Goal: Task Accomplishment & Management: Manage account settings

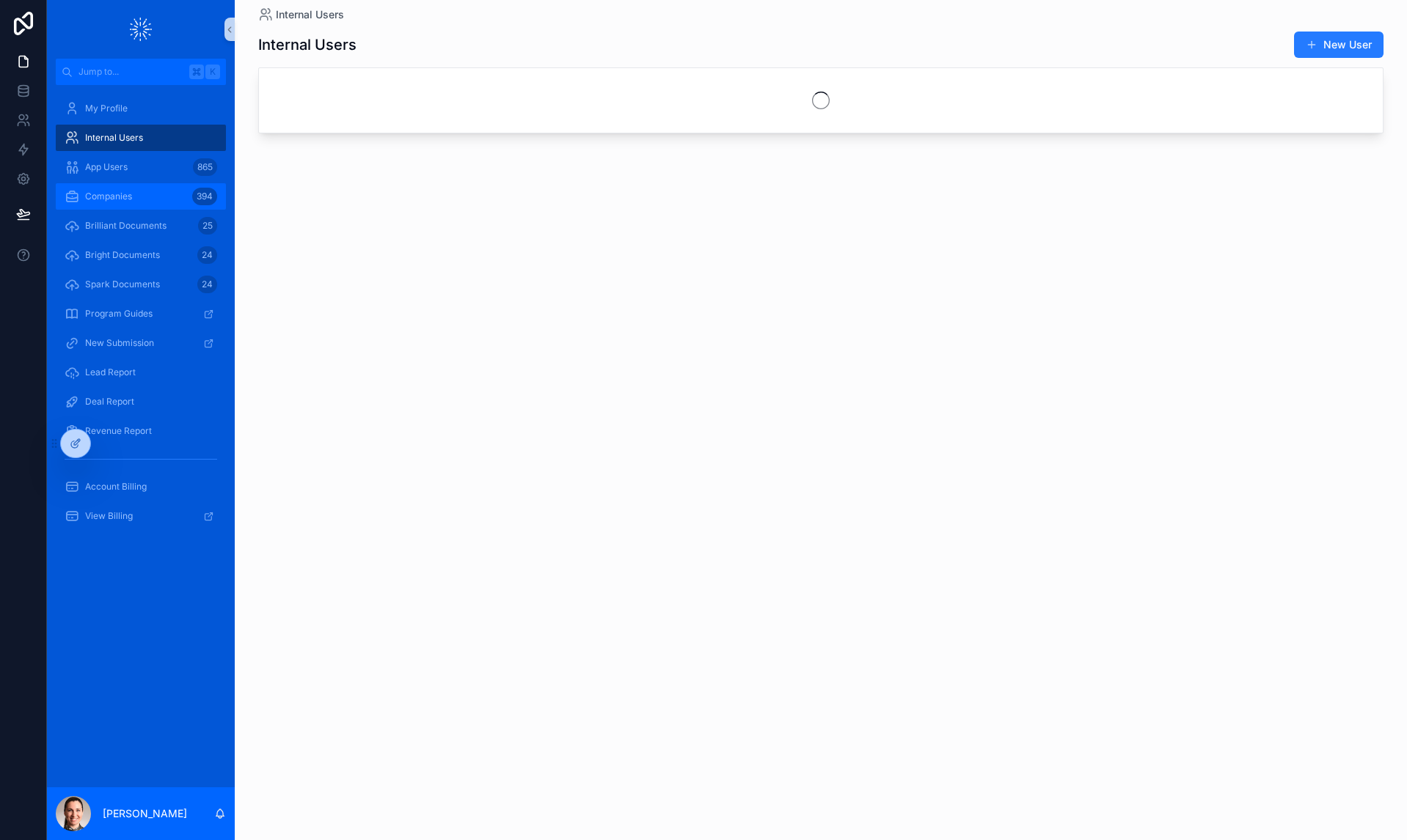
click at [109, 201] on span "Companies" at bounding box center [108, 197] width 47 height 12
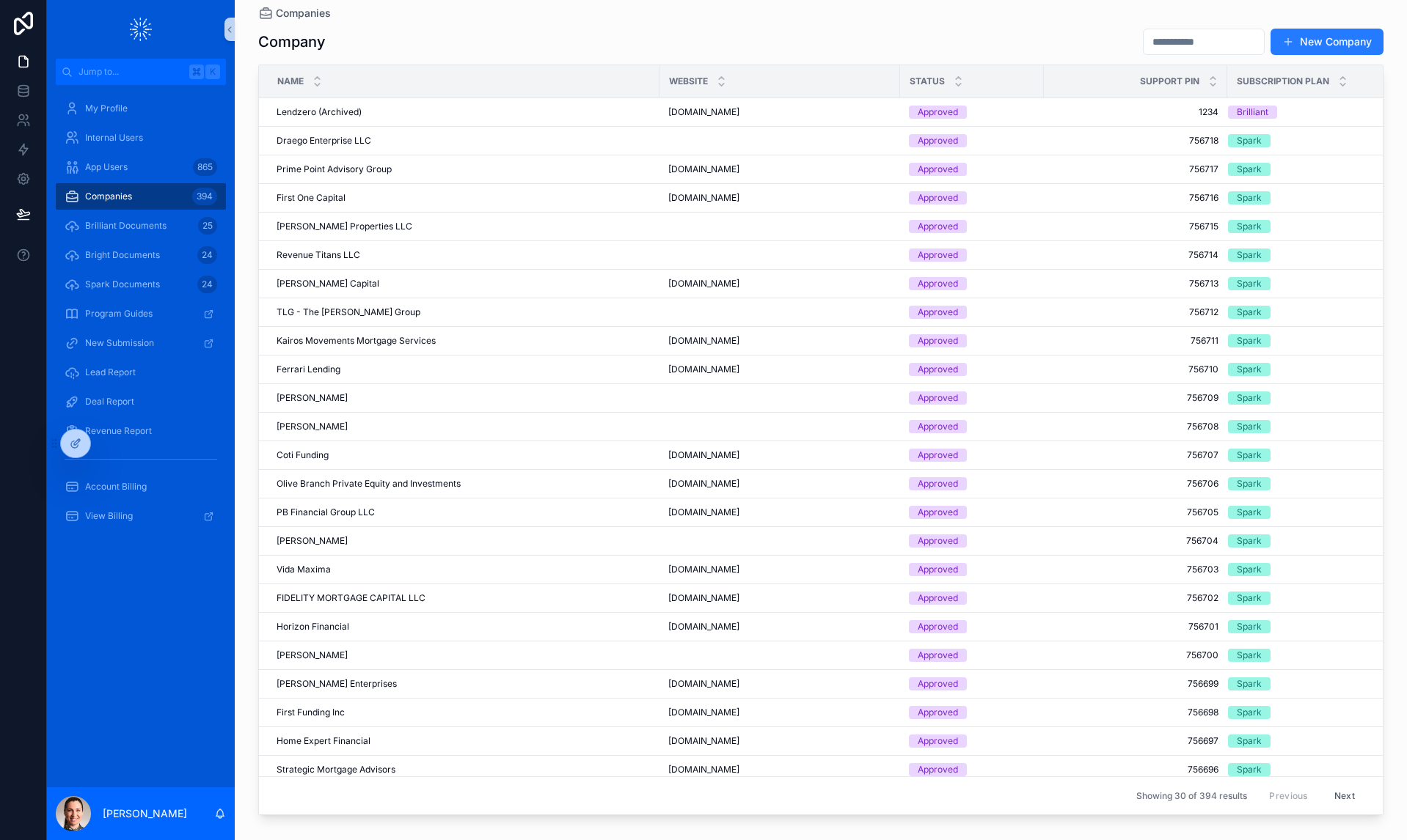
click at [1151, 48] on input "scrollable content" at bounding box center [1203, 42] width 121 height 21
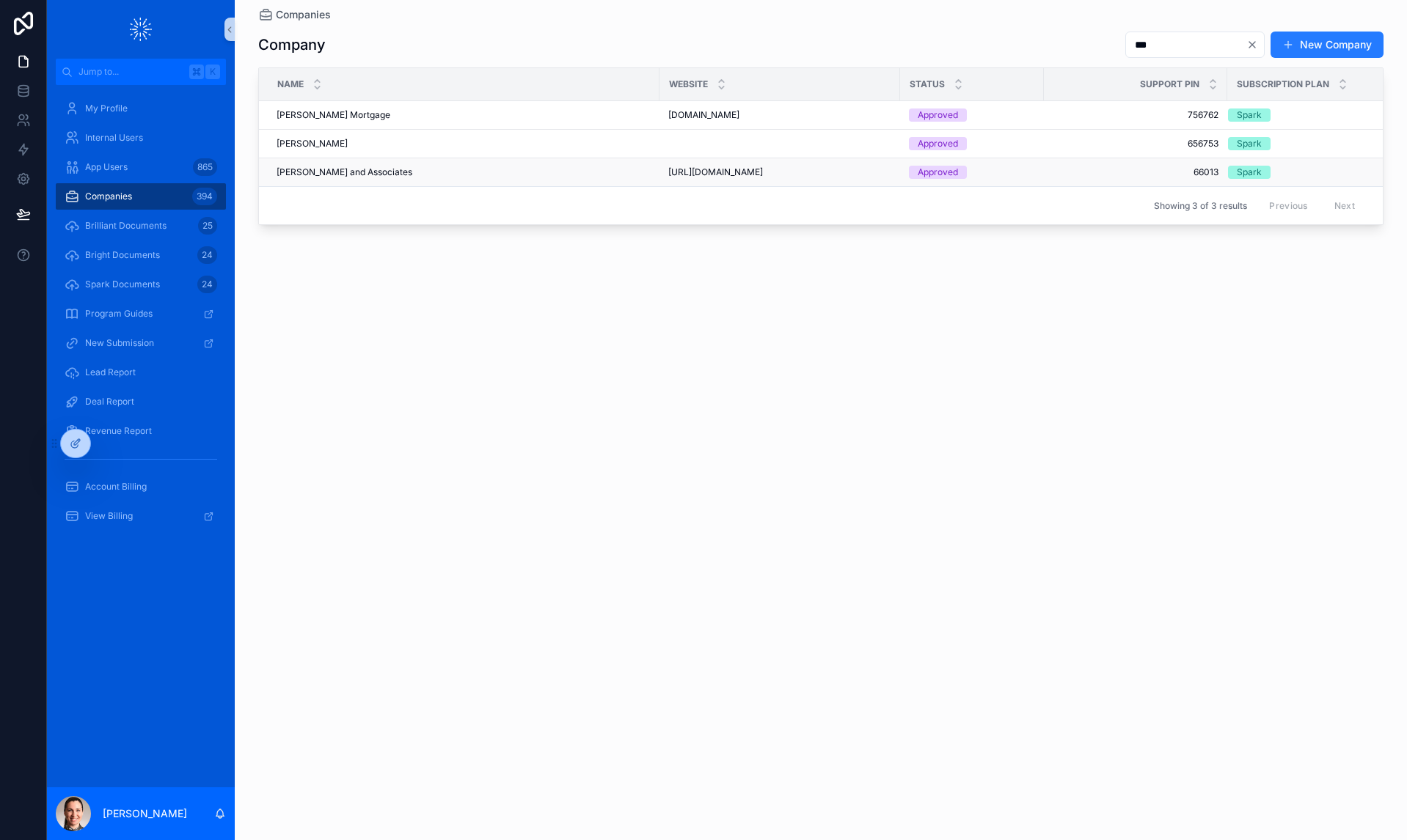
type input "***"
click at [323, 175] on span "[PERSON_NAME] and Associates" at bounding box center [344, 173] width 136 height 12
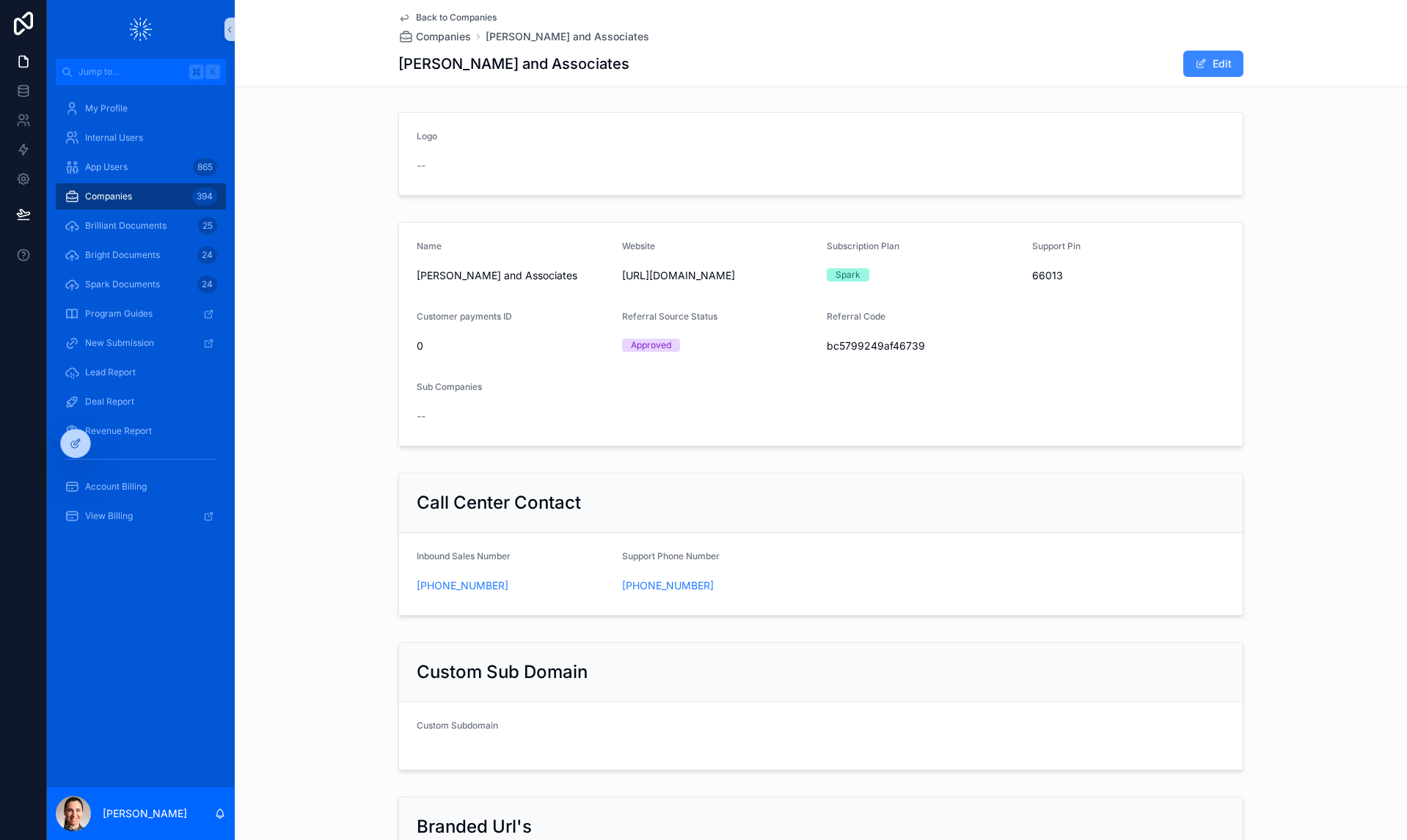
click at [1221, 63] on button "Edit" at bounding box center [1214, 63] width 60 height 27
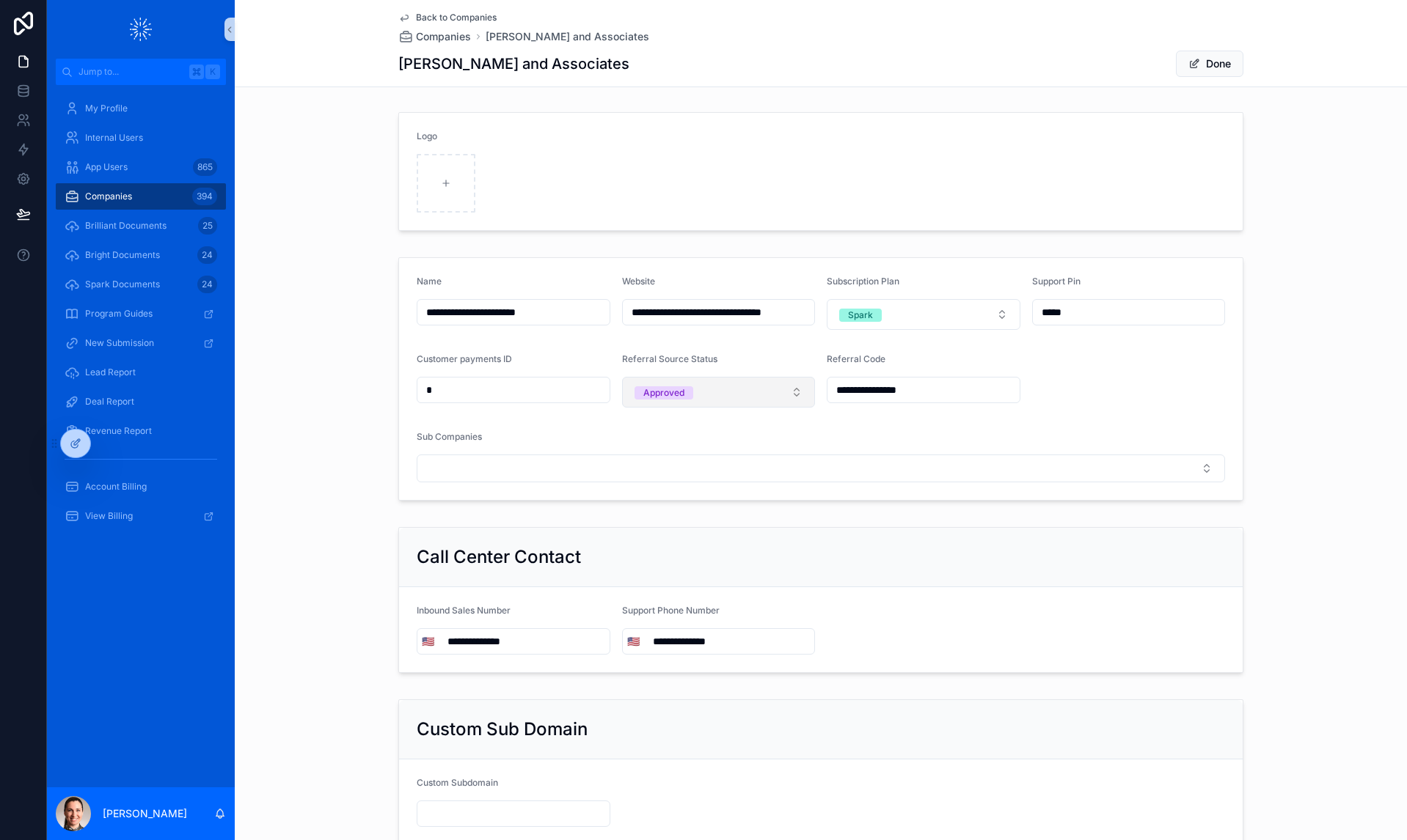
drag, startPoint x: 769, startPoint y: 393, endPoint x: 762, endPoint y: 401, distance: 10.6
click at [769, 393] on button "Approved" at bounding box center [719, 393] width 193 height 31
click at [684, 474] on div "Terminated" at bounding box center [664, 474] width 48 height 13
click at [1213, 62] on button "Done" at bounding box center [1209, 63] width 68 height 27
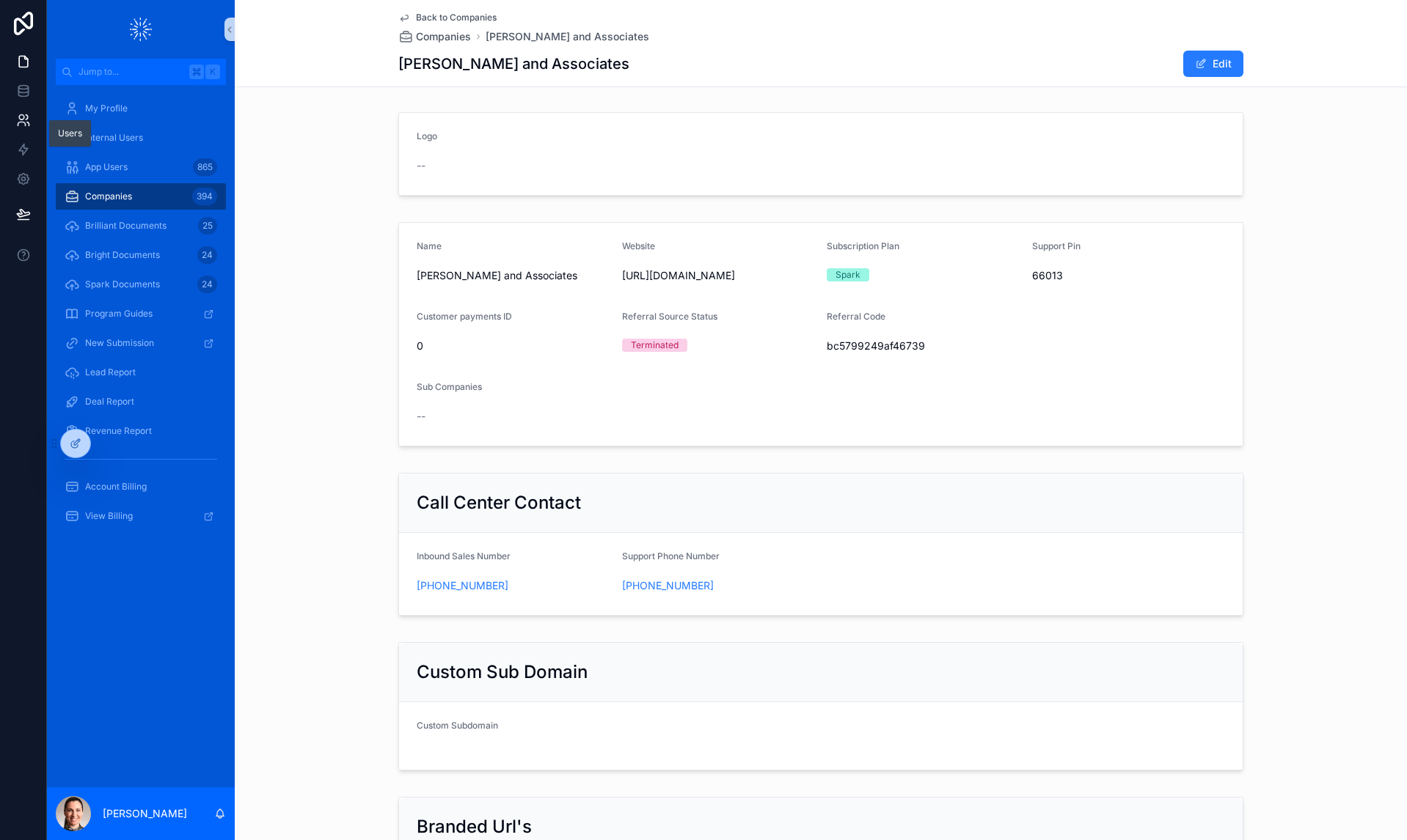
click at [14, 119] on link at bounding box center [23, 120] width 46 height 29
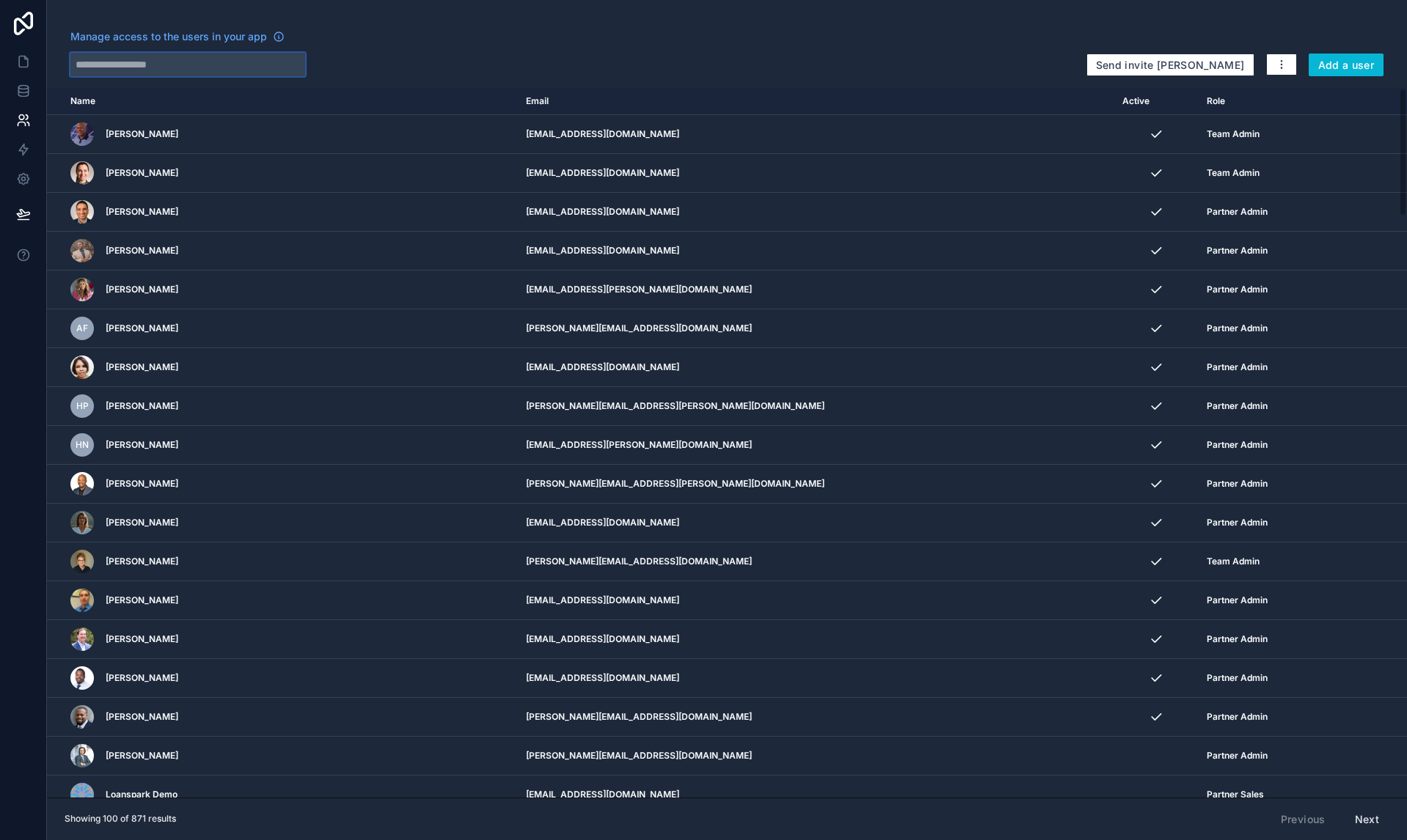
click at [209, 69] on input "text" at bounding box center [187, 64] width 234 height 23
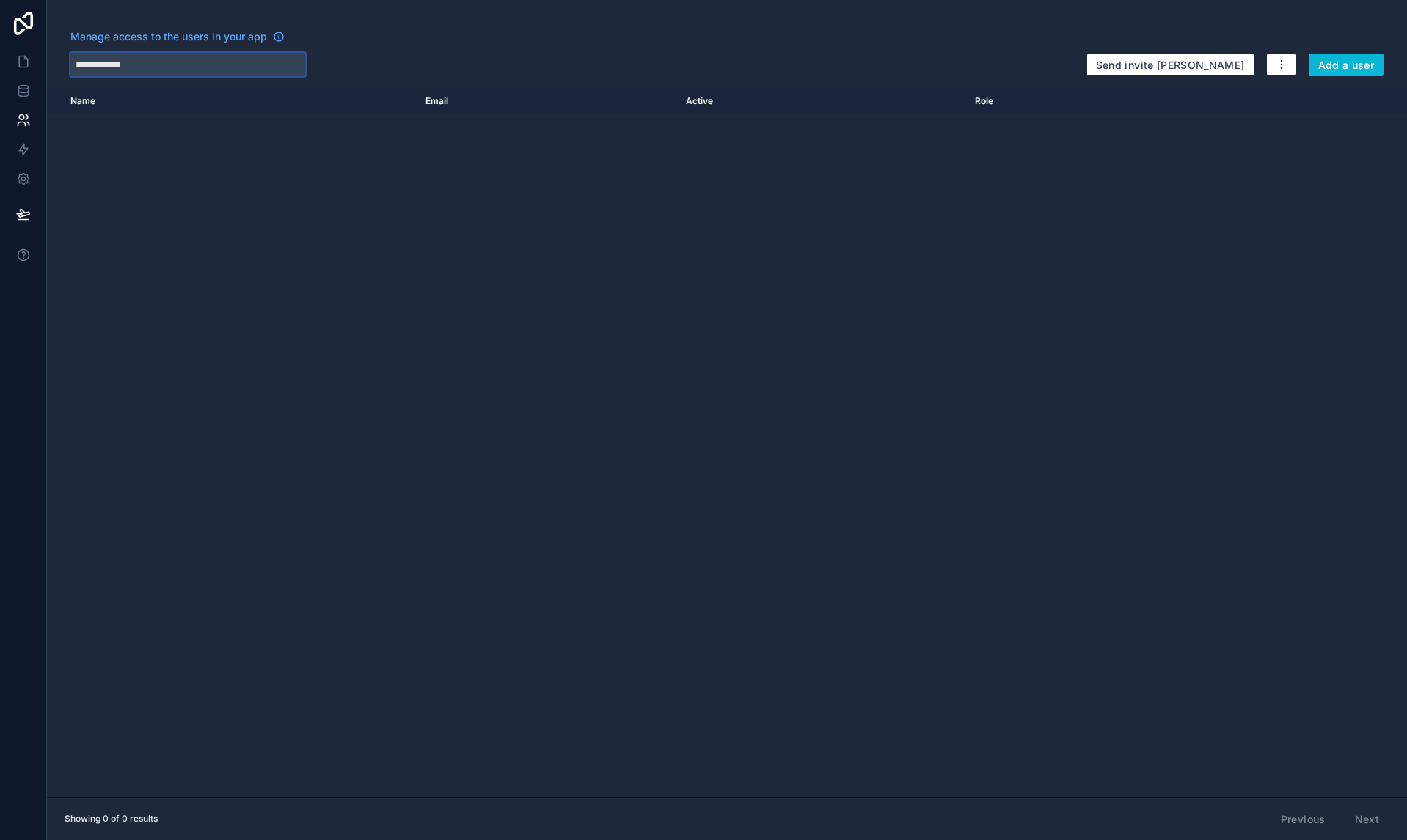
drag, startPoint x: 109, startPoint y: 64, endPoint x: 64, endPoint y: 65, distance: 45.0
click at [64, 65] on div "**********" at bounding box center [727, 52] width 1360 height 47
type input "*****"
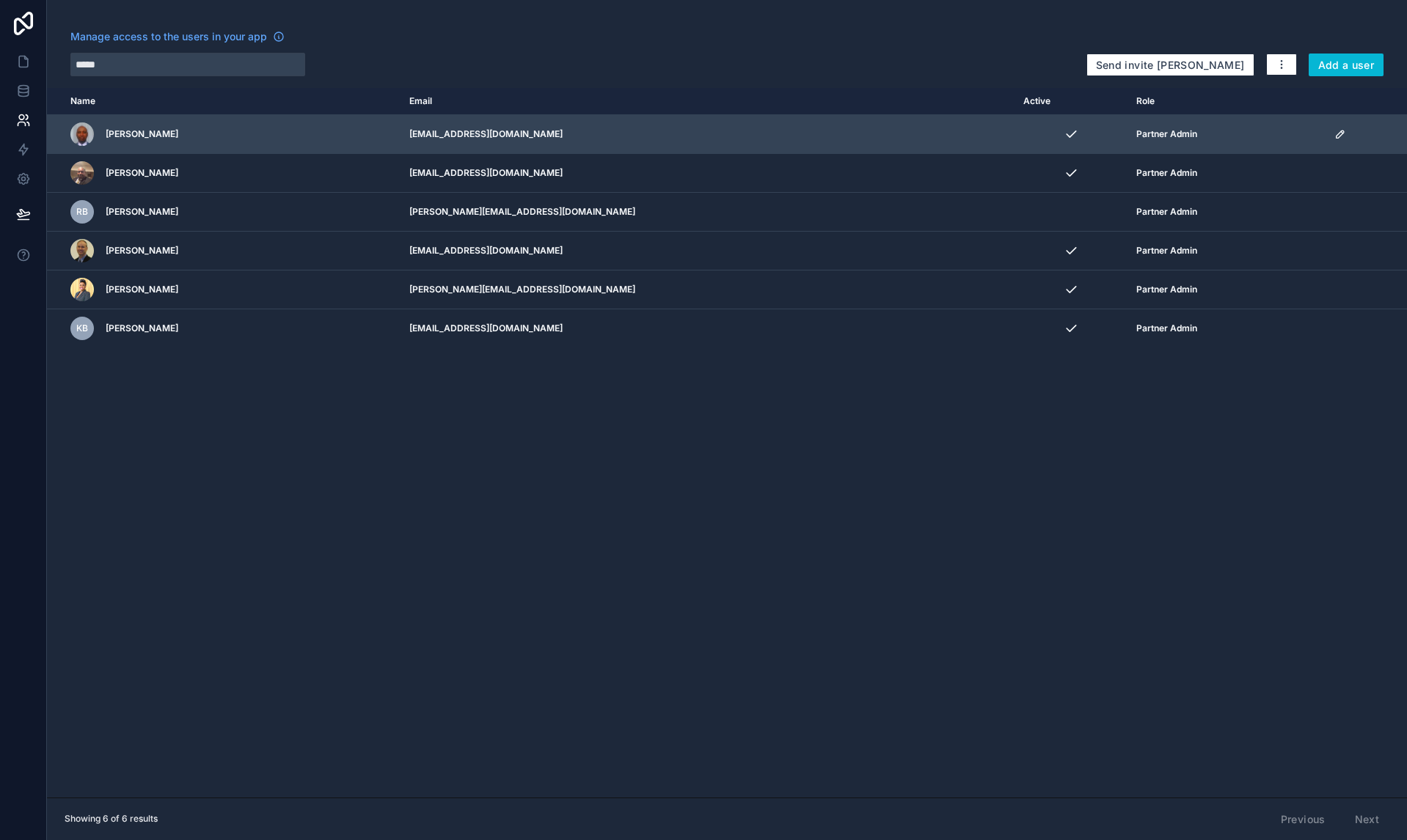
click at [1334, 129] on icon "scrollable content" at bounding box center [1340, 134] width 12 height 12
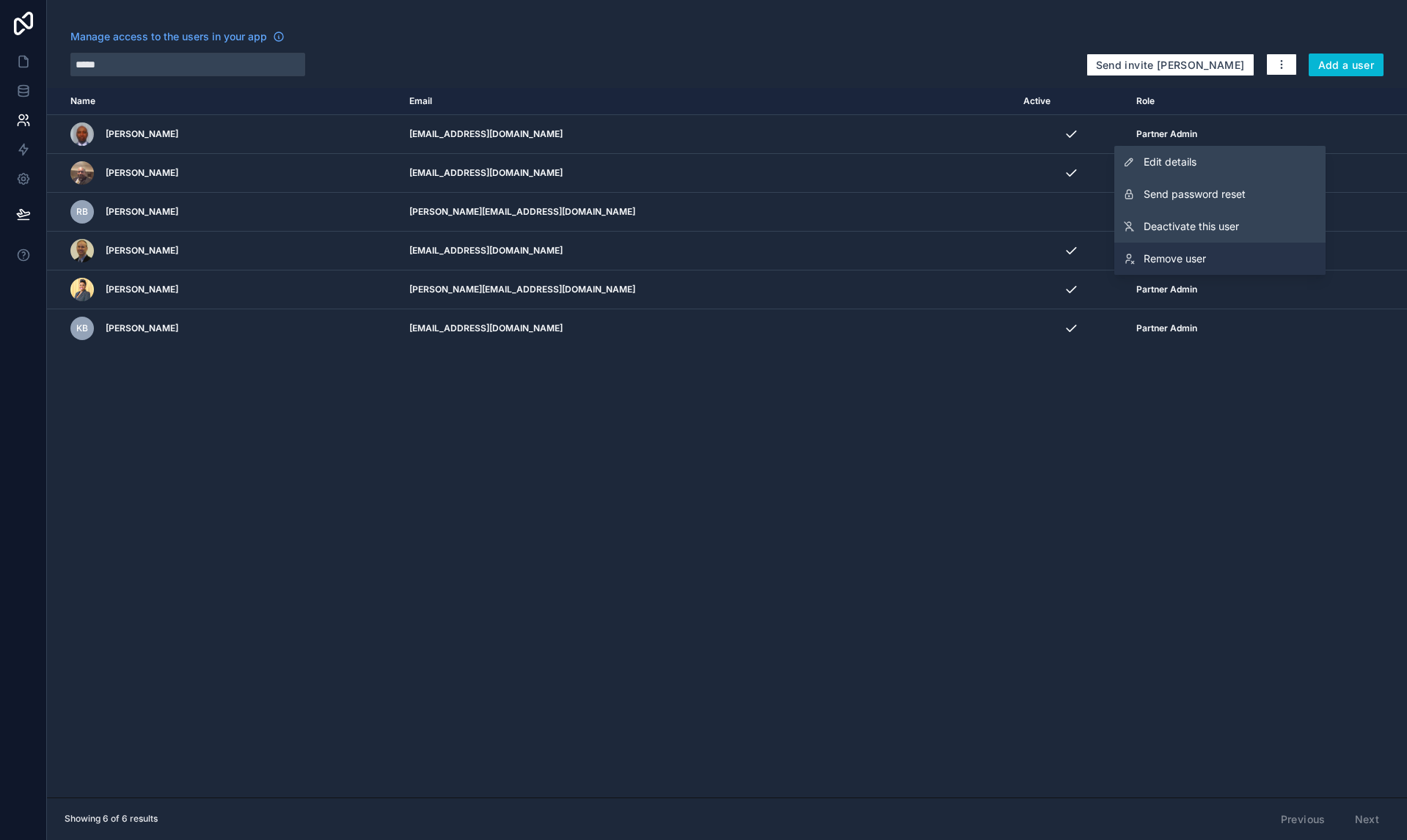
click at [1173, 254] on span "Remove user" at bounding box center [1174, 258] width 62 height 15
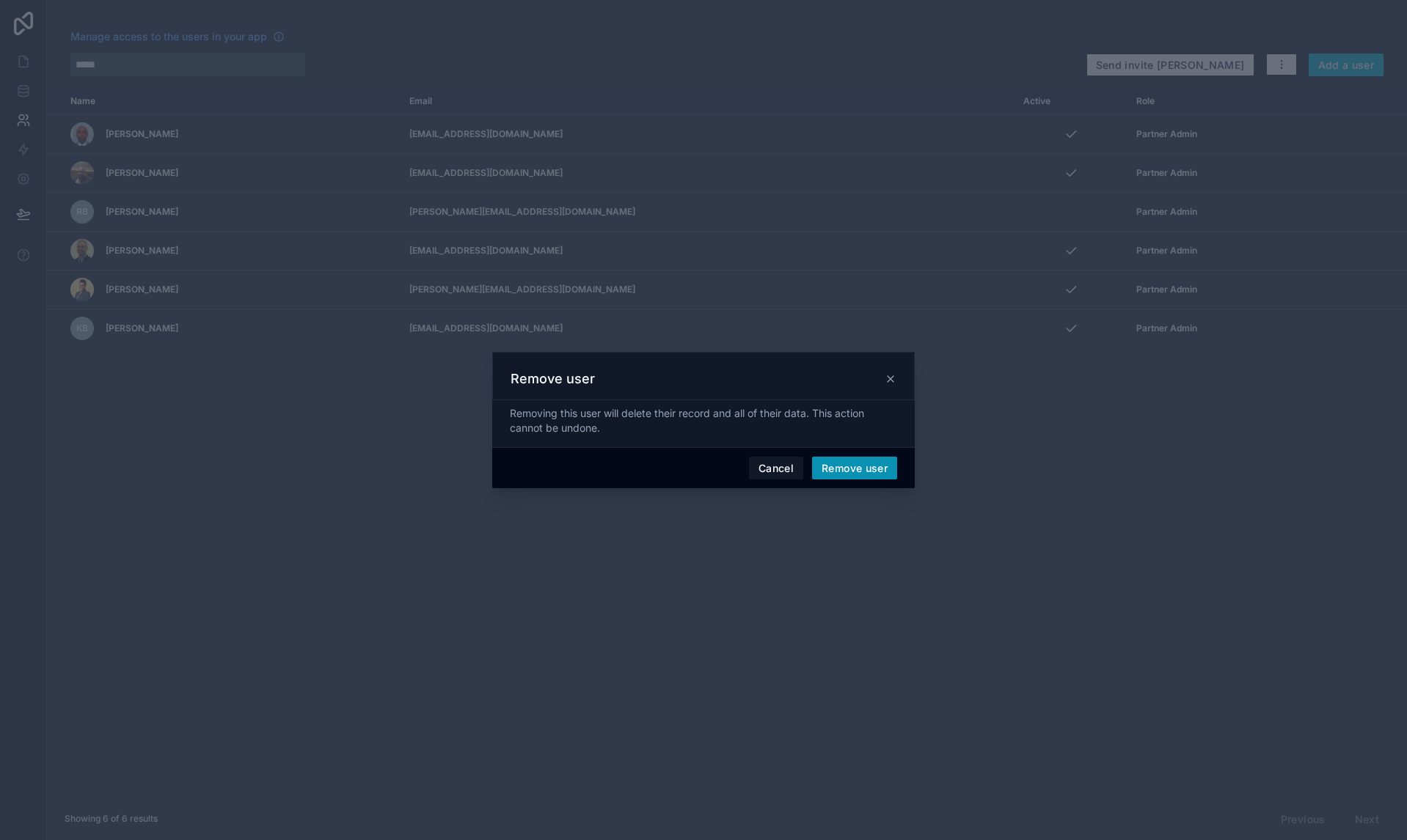
click at [840, 472] on button "Remove user" at bounding box center [854, 468] width 85 height 23
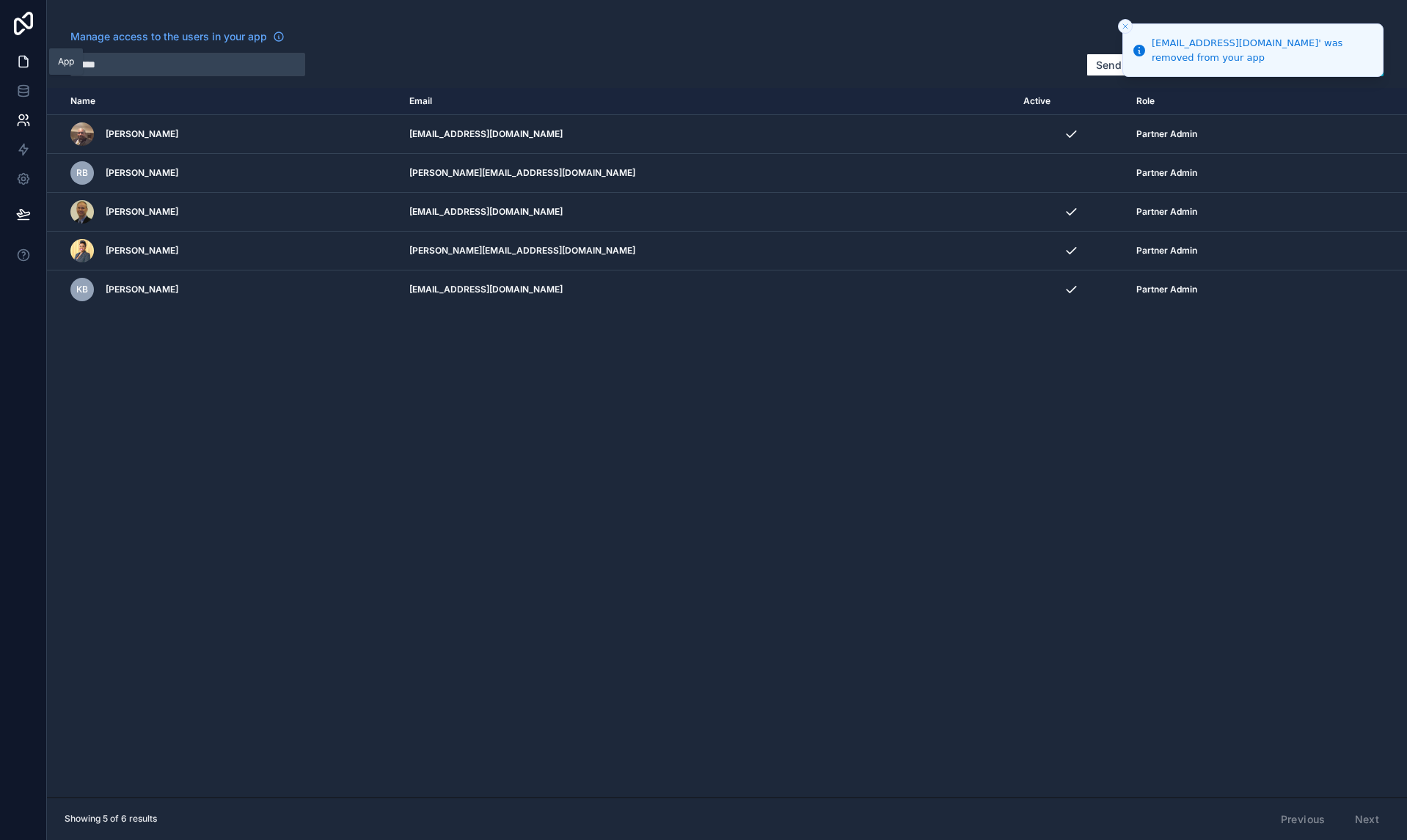
click at [28, 59] on icon at bounding box center [23, 61] width 15 height 15
